Goal: Register for event/course

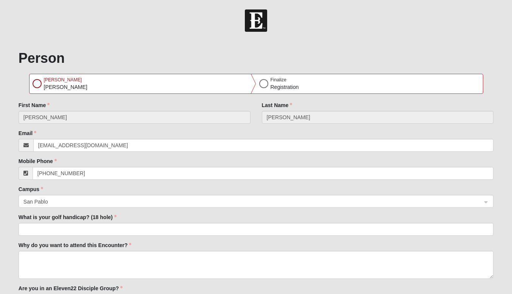
click at [36, 84] on div at bounding box center [37, 83] width 9 height 9
click at [265, 85] on div at bounding box center [263, 83] width 9 height 9
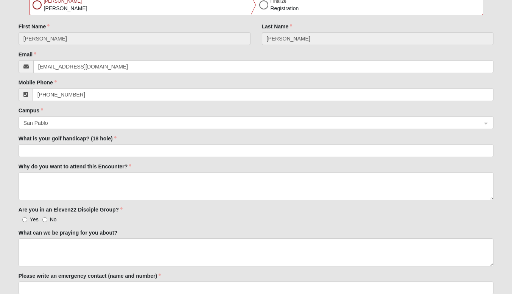
scroll to position [113, 0]
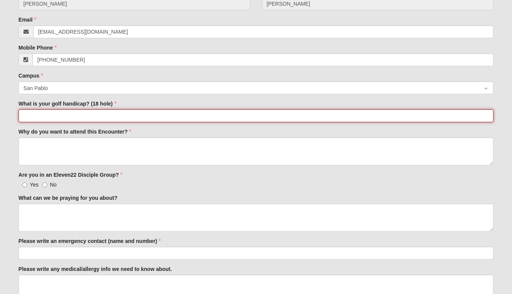
click at [81, 115] on input "What is your golf handicap? (18 hole)" at bounding box center [256, 115] width 474 height 13
type input "25 to 28"
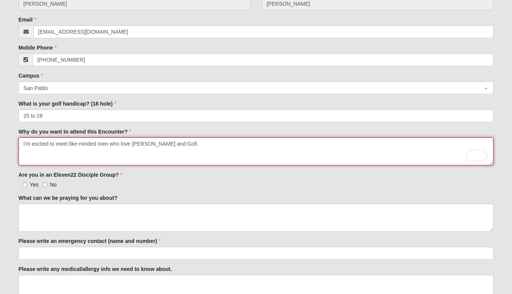
drag, startPoint x: 173, startPoint y: 144, endPoint x: 180, endPoint y: 143, distance: 6.9
click at [174, 144] on textarea "I'm excited to meet like-minded men who love [PERSON_NAME] and Golf." at bounding box center [256, 151] width 474 height 28
type textarea "I'm excited to meet like-minded men who love [PERSON_NAME] and Golf."
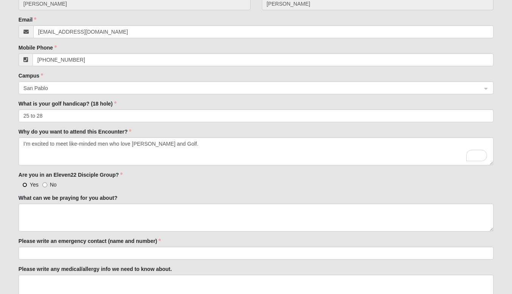
click at [25, 184] on input "Yes" at bounding box center [24, 184] width 5 height 5
radio input "true"
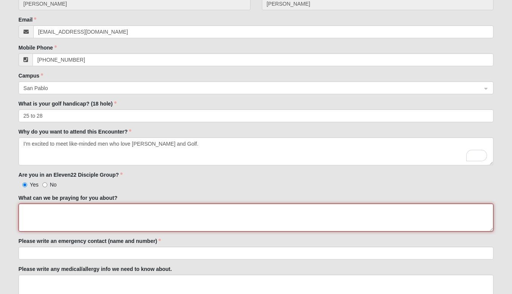
drag, startPoint x: 49, startPoint y: 211, endPoint x: 55, endPoint y: 209, distance: 6.5
click at [50, 211] on textarea "What can we be praying for you about?" at bounding box center [256, 217] width 474 height 28
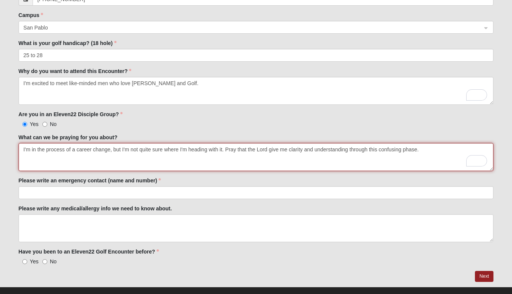
scroll to position [186, 0]
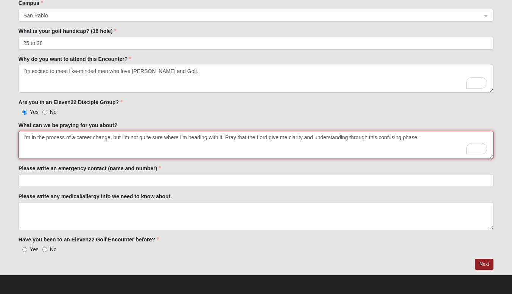
type textarea "I'm in the process of a career change, but I'm not quite sure where I'm heading…"
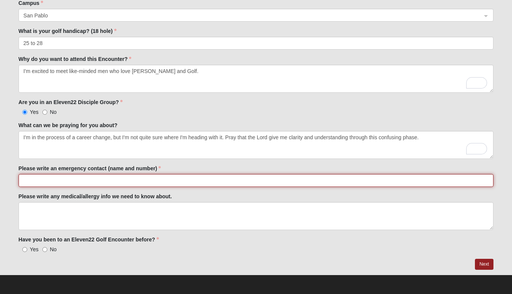
click at [53, 179] on input "Please write an emergency contact (name and number)" at bounding box center [256, 180] width 474 height 13
type input "[PERSON_NAME] [PHONE_NUMBER]"
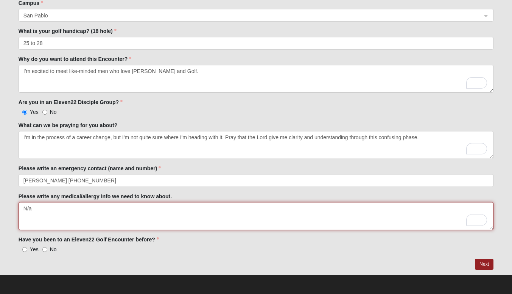
type textarea "N/a"
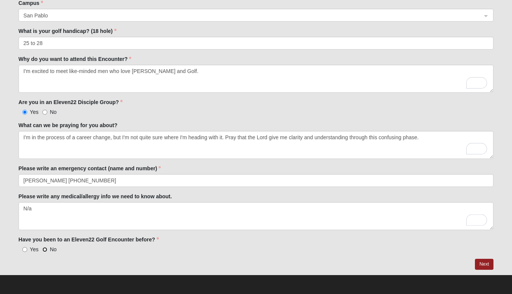
click at [46, 248] on input "No" at bounding box center [44, 249] width 5 height 5
radio input "true"
click at [483, 263] on button "Next" at bounding box center [483, 264] width 19 height 11
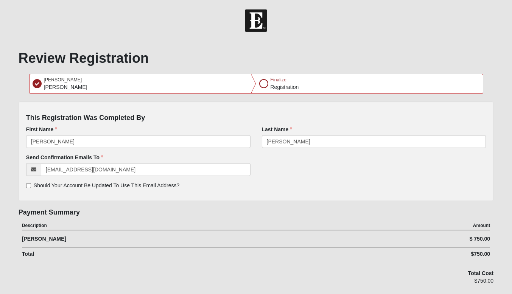
scroll to position [69, 0]
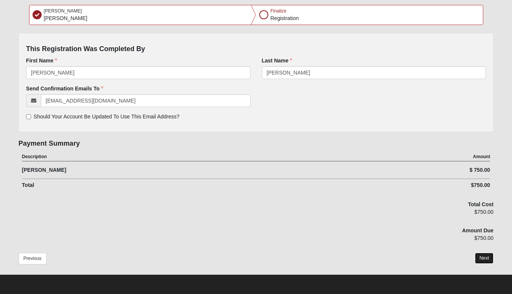
click at [485, 253] on button "Next" at bounding box center [483, 258] width 19 height 11
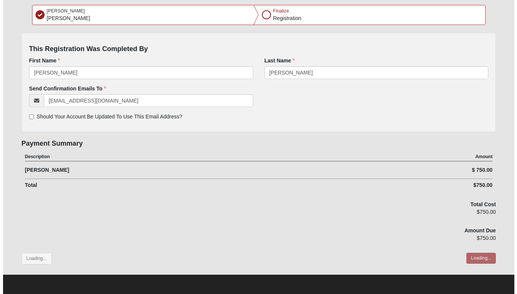
scroll to position [0, 0]
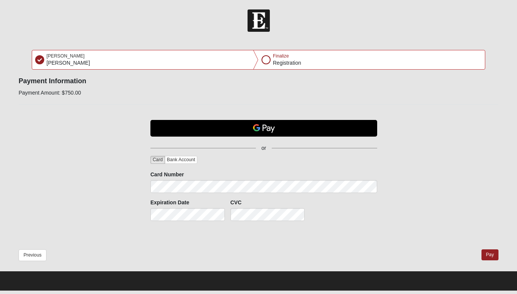
click at [426, 260] on div "Previous Pay" at bounding box center [259, 259] width 480 height 21
click at [486, 255] on button "Pay" at bounding box center [490, 254] width 17 height 11
